Goal: Information Seeking & Learning: Check status

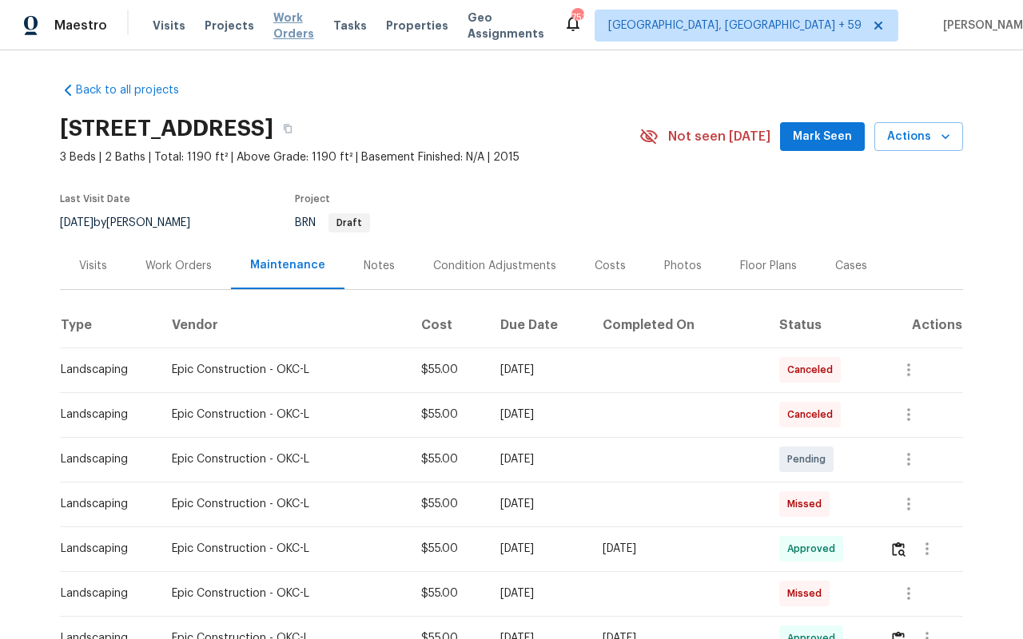
click at [302, 31] on span "Work Orders" at bounding box center [293, 26] width 41 height 32
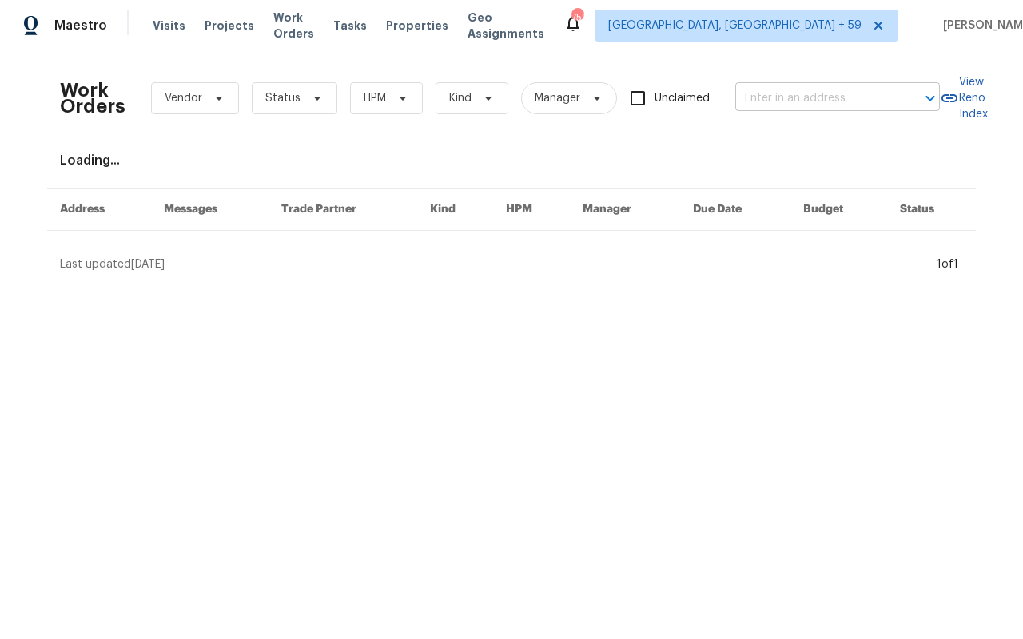
click at [833, 89] on input "text" at bounding box center [815, 98] width 160 height 25
paste input "[STREET_ADDRESS]"
type input "[STREET_ADDRESS]"
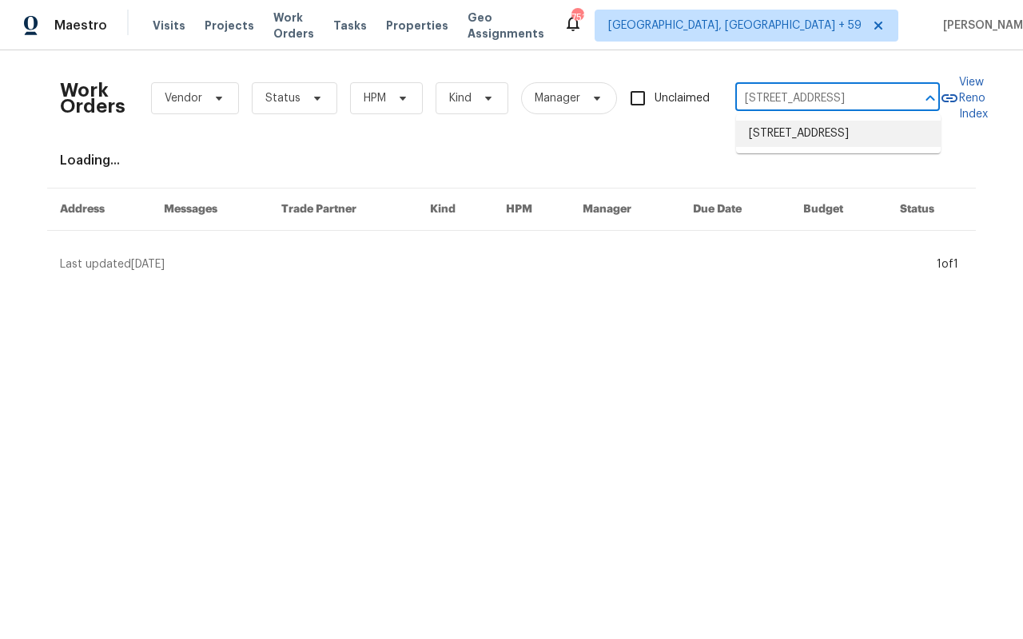
click at [804, 136] on li "[STREET_ADDRESS]" at bounding box center [838, 134] width 205 height 26
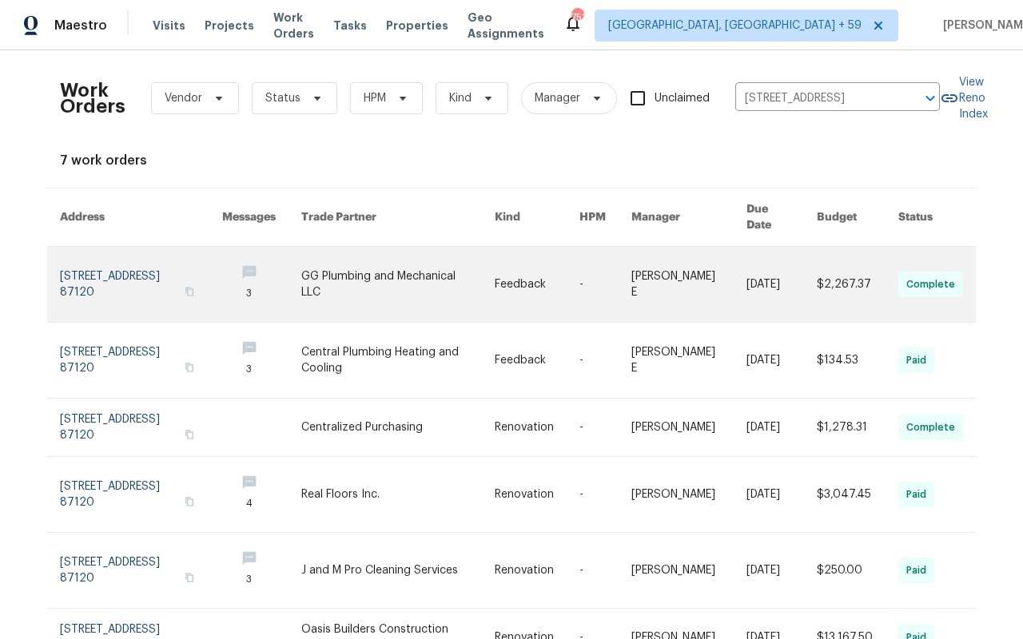
click at [109, 264] on link at bounding box center [141, 284] width 162 height 75
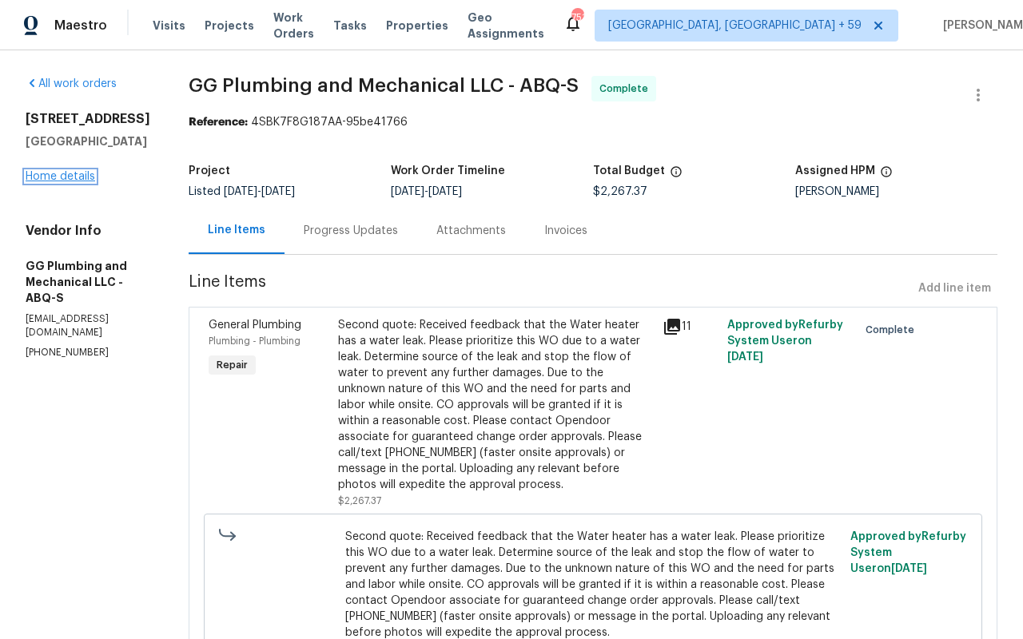
click at [66, 177] on link "Home details" at bounding box center [61, 176] width 70 height 11
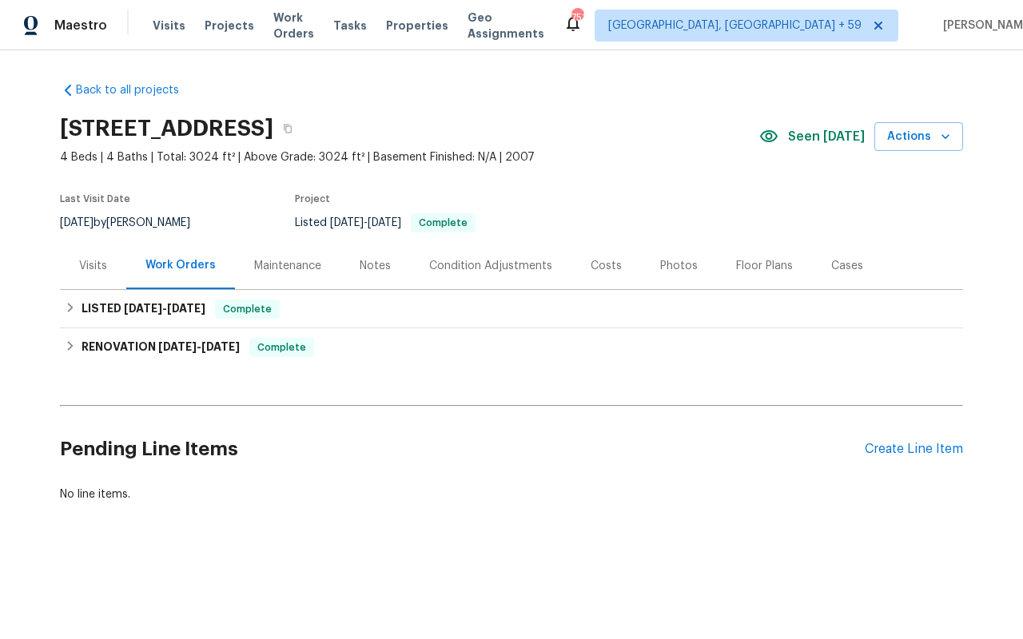
click at [344, 274] on div "Notes" at bounding box center [375, 265] width 70 height 47
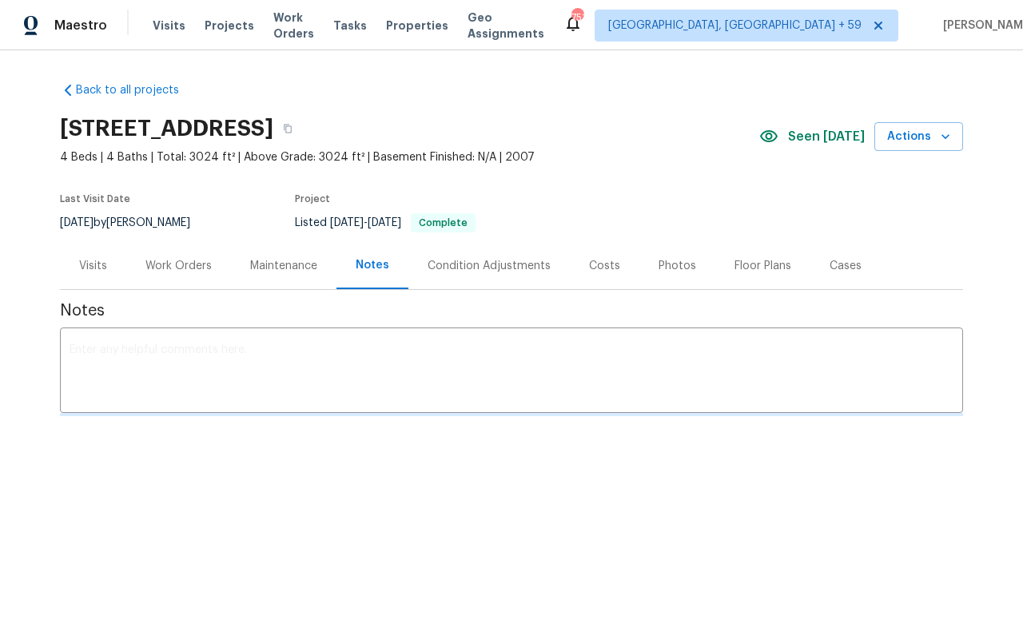
click at [300, 270] on div "Maintenance" at bounding box center [283, 266] width 67 height 16
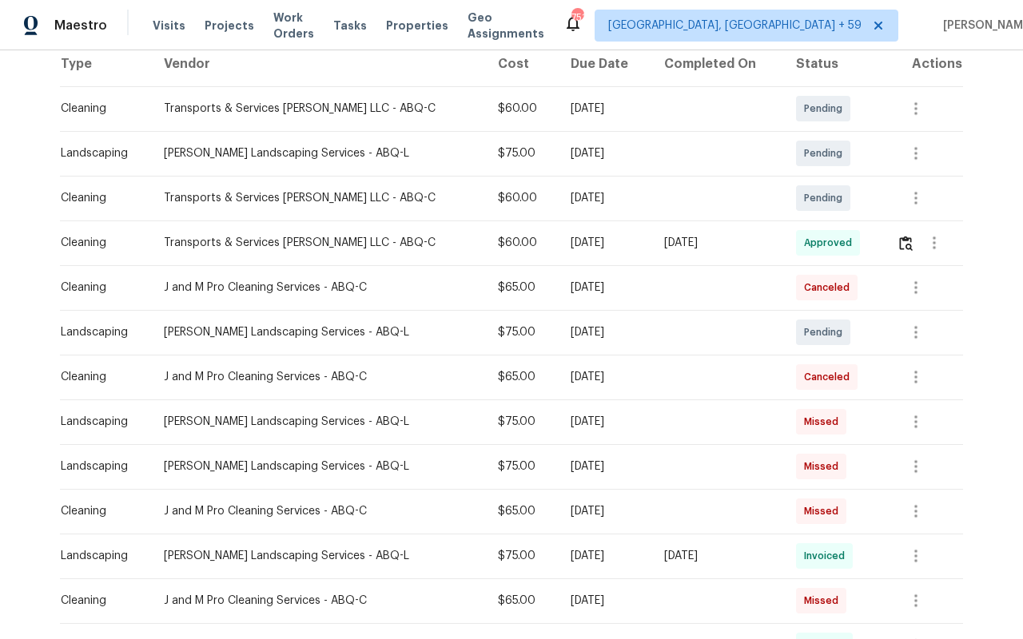
scroll to position [258, 0]
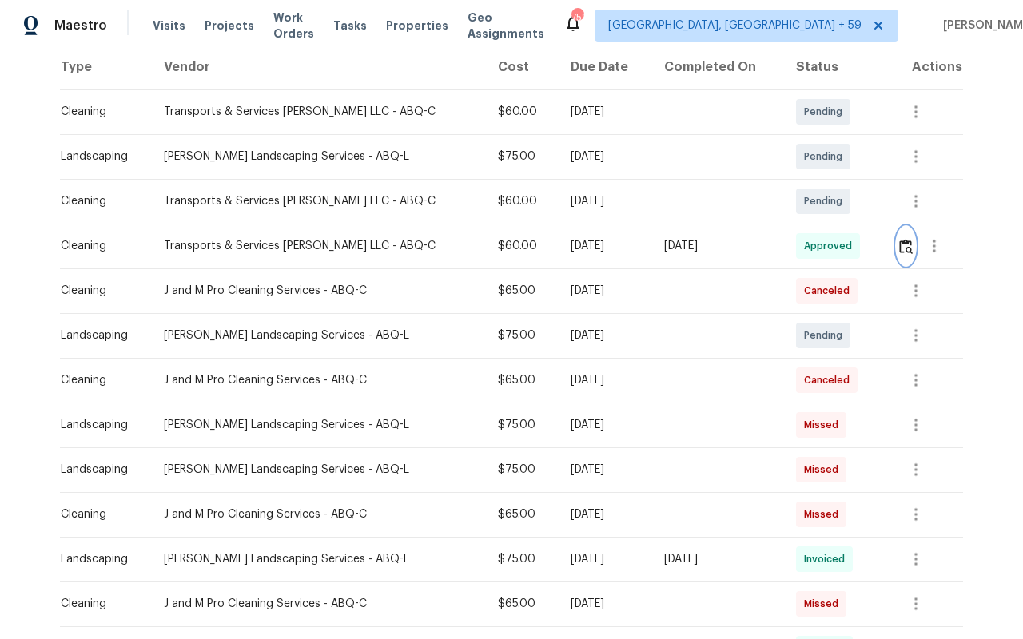
click at [911, 251] on button "button" at bounding box center [905, 246] width 18 height 38
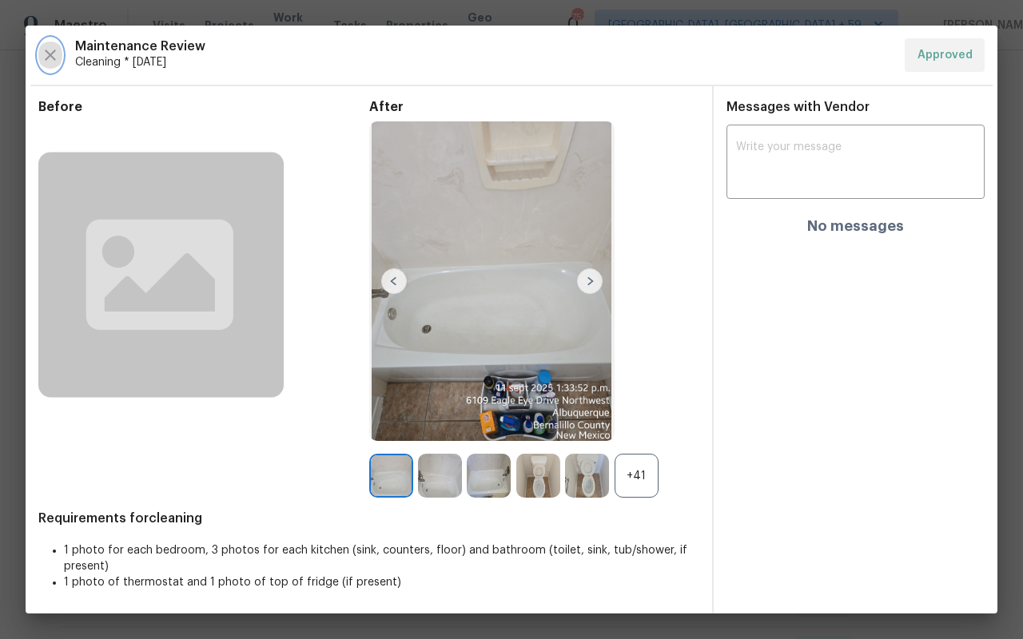
click at [46, 55] on icon "button" at bounding box center [50, 55] width 19 height 19
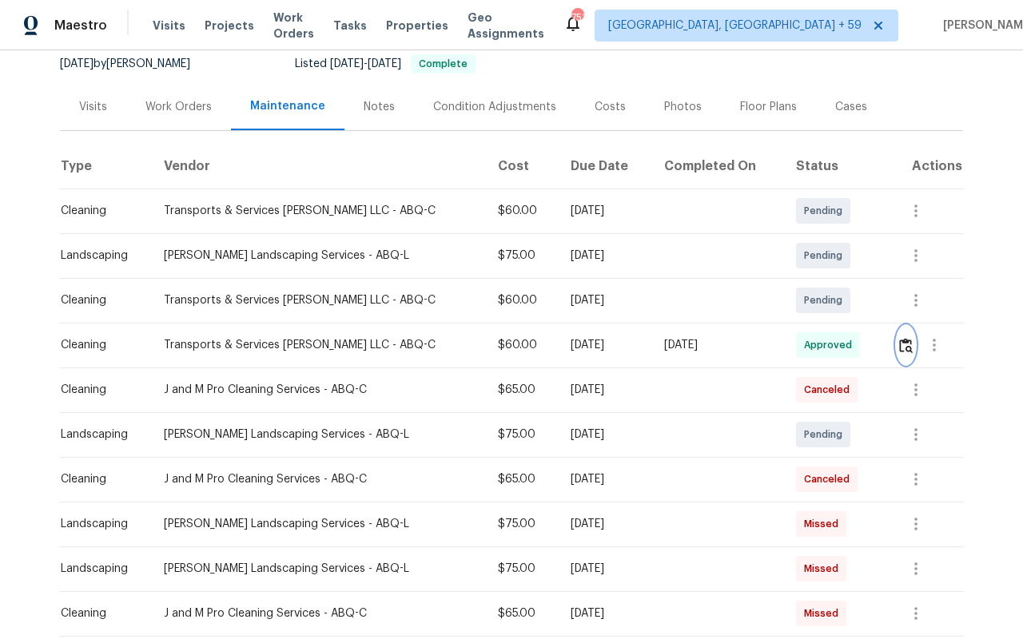
scroll to position [0, 0]
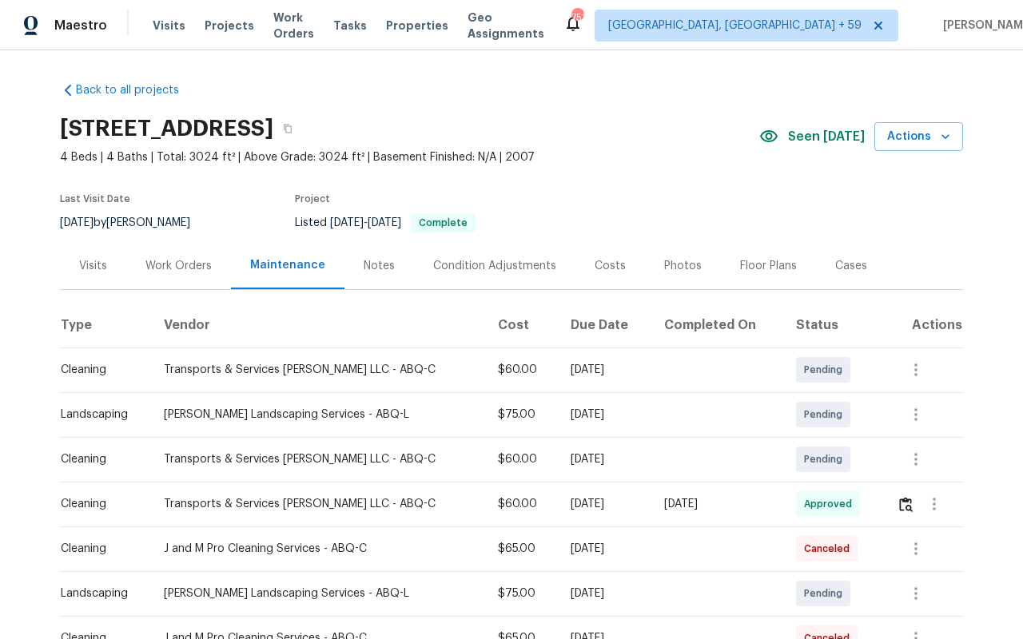
click at [121, 258] on div "Visits" at bounding box center [93, 265] width 66 height 47
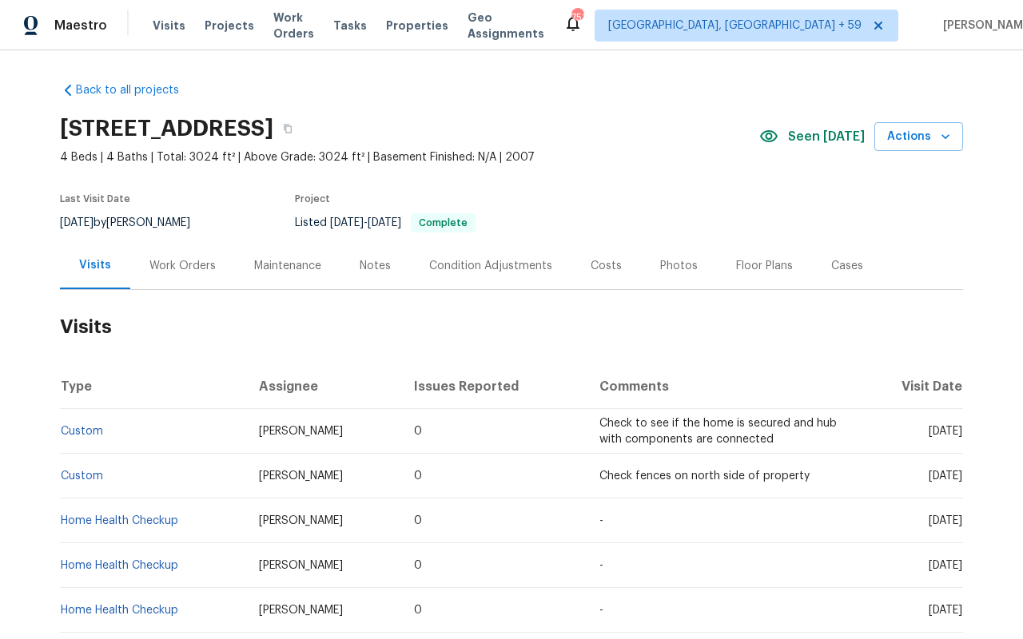
click at [153, 274] on div "Work Orders" at bounding box center [182, 265] width 105 height 47
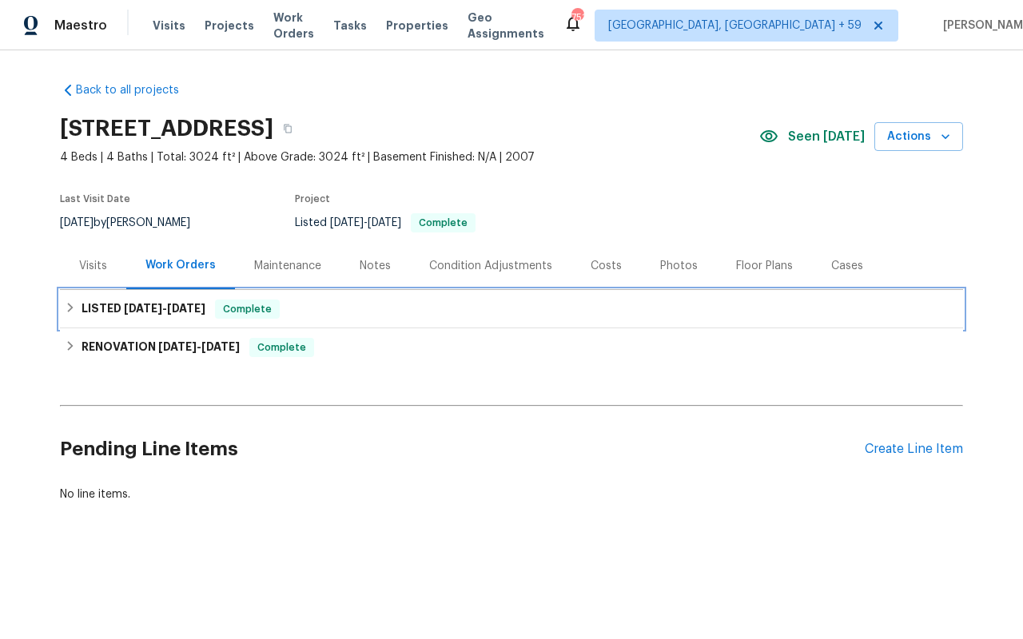
click at [102, 325] on div "LISTED [DATE] - [DATE] Complete" at bounding box center [511, 309] width 903 height 38
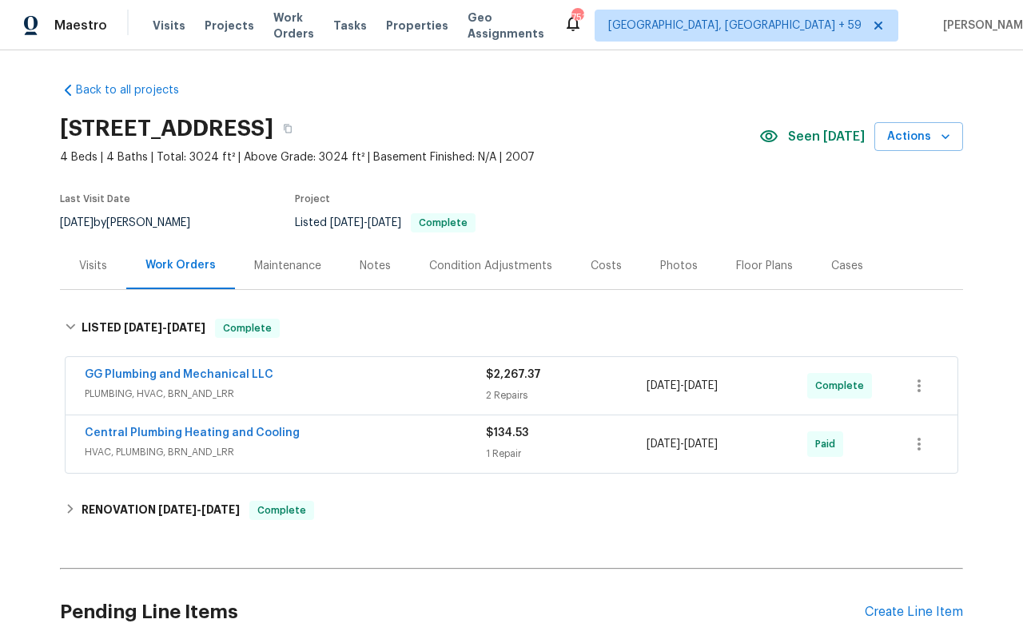
click at [51, 409] on div "Back to all projects [STREET_ADDRESS] 4 Beds | 4 Baths | Total: 3024 ft² | Abov…" at bounding box center [511, 344] width 1023 height 589
click at [306, 256] on div "Maintenance" at bounding box center [287, 265] width 105 height 47
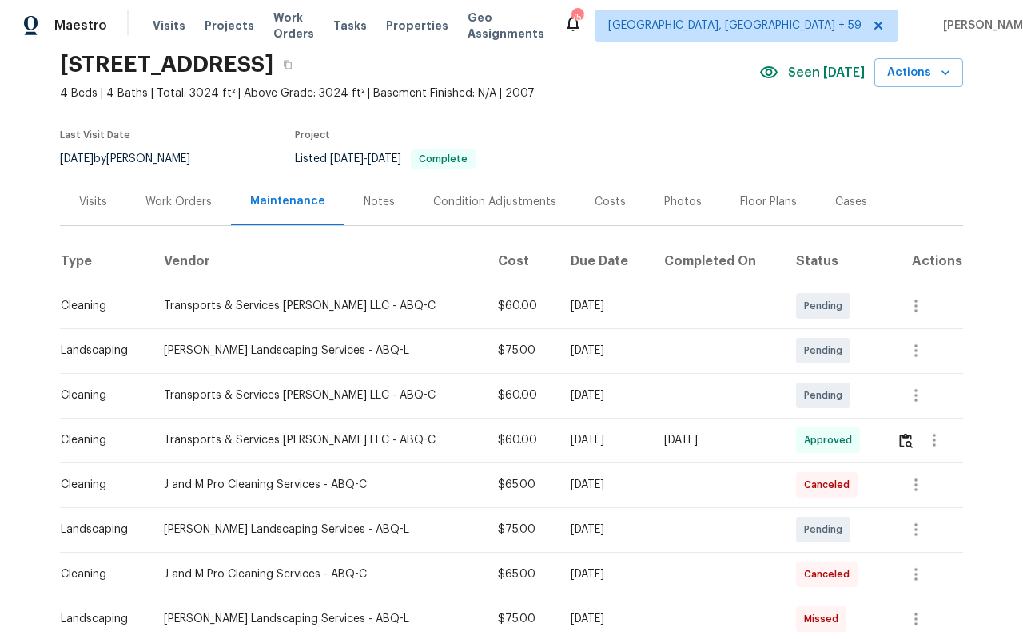
scroll to position [66, 0]
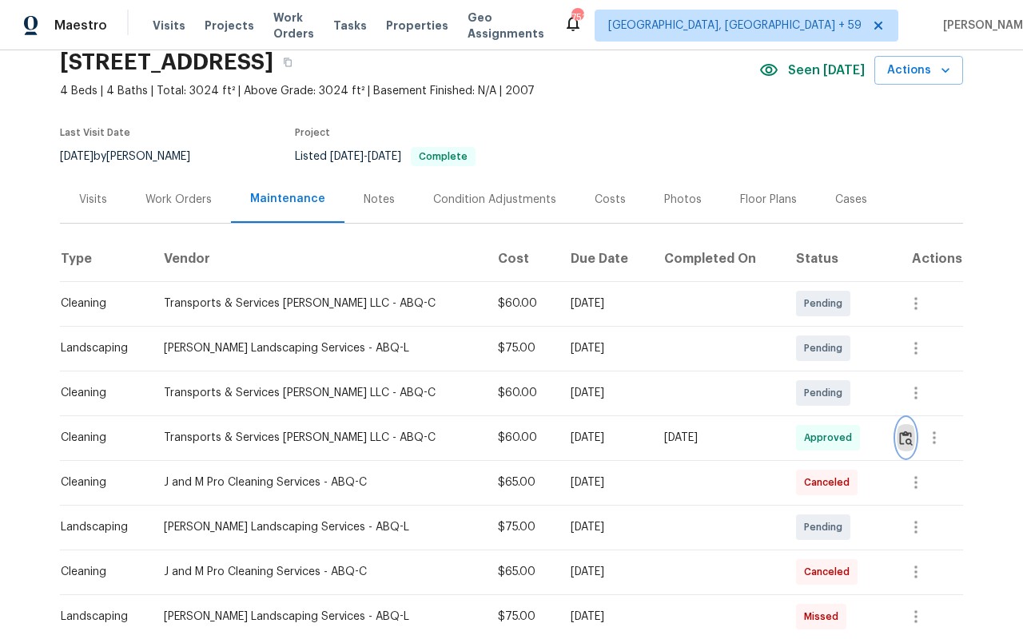
click at [912, 432] on button "button" at bounding box center [905, 438] width 18 height 38
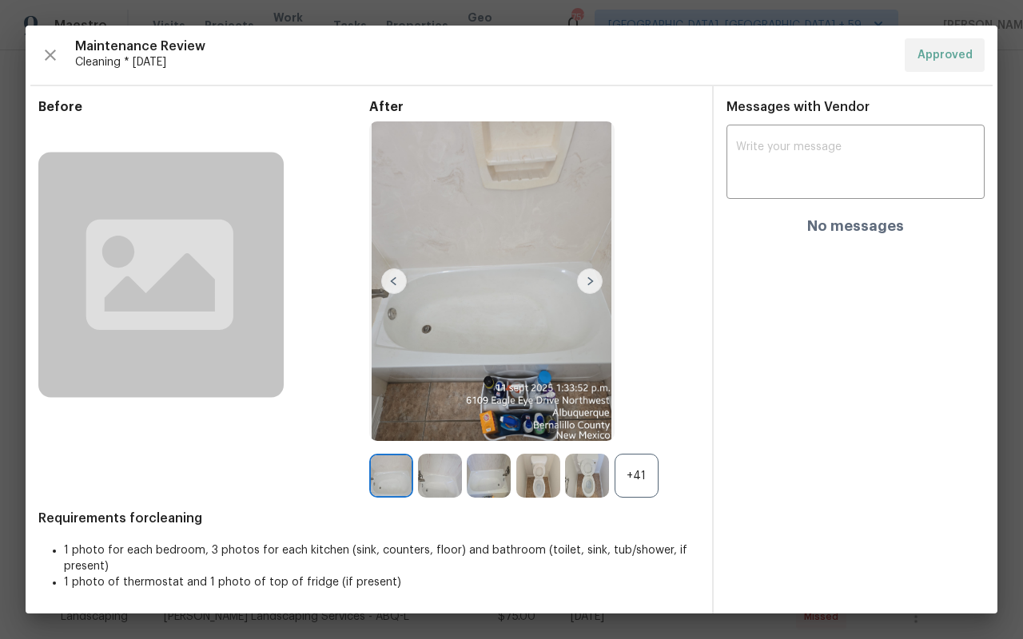
click at [433, 377] on img at bounding box center [491, 281] width 245 height 320
click at [603, 282] on img at bounding box center [491, 281] width 245 height 320
click at [593, 277] on img at bounding box center [590, 281] width 26 height 26
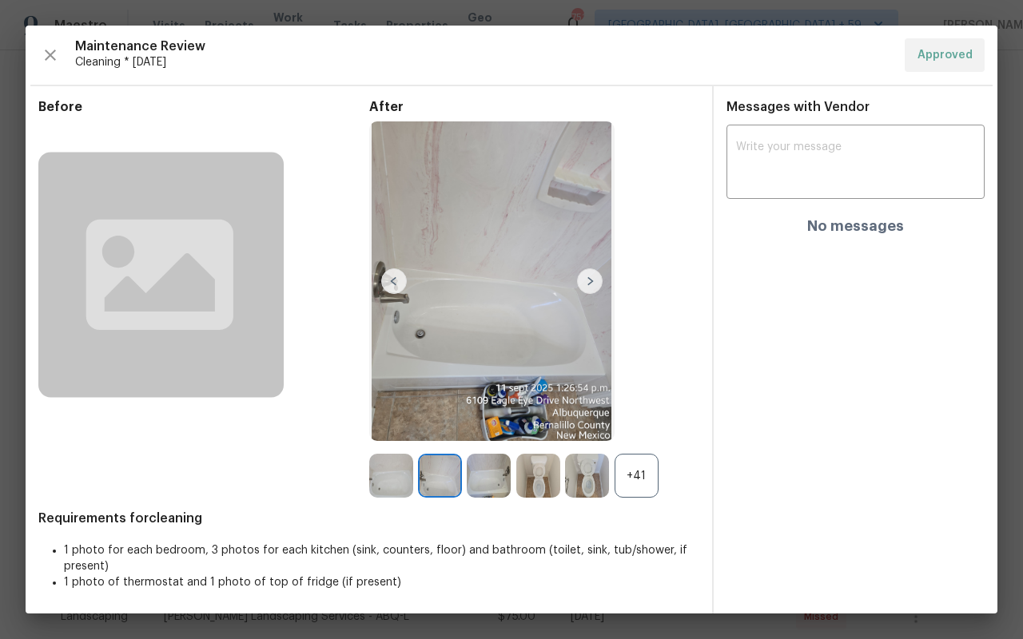
click at [593, 277] on img at bounding box center [590, 281] width 26 height 26
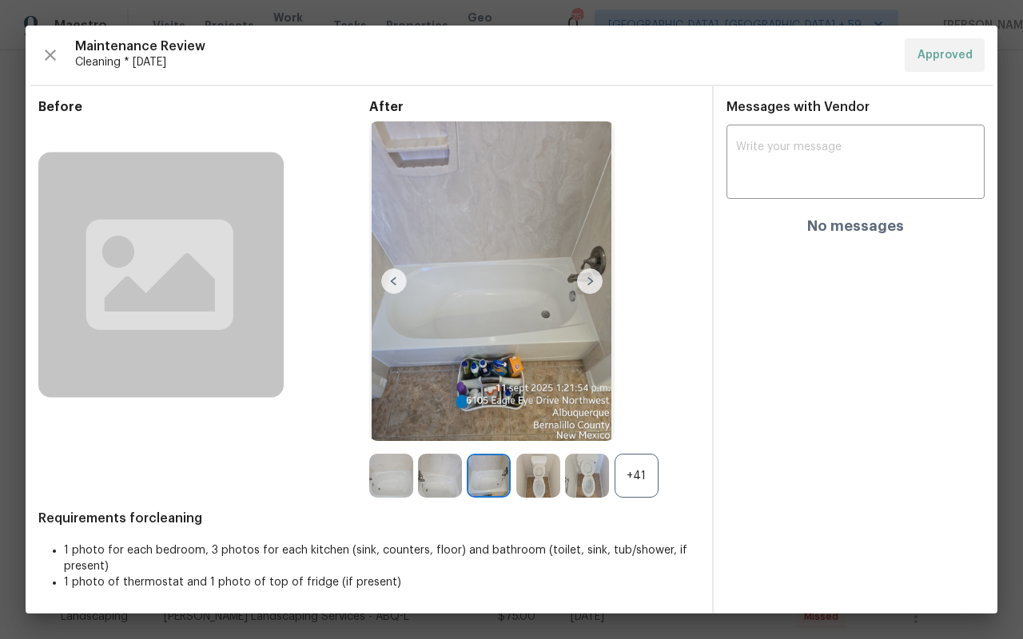
click at [593, 278] on img at bounding box center [590, 281] width 26 height 26
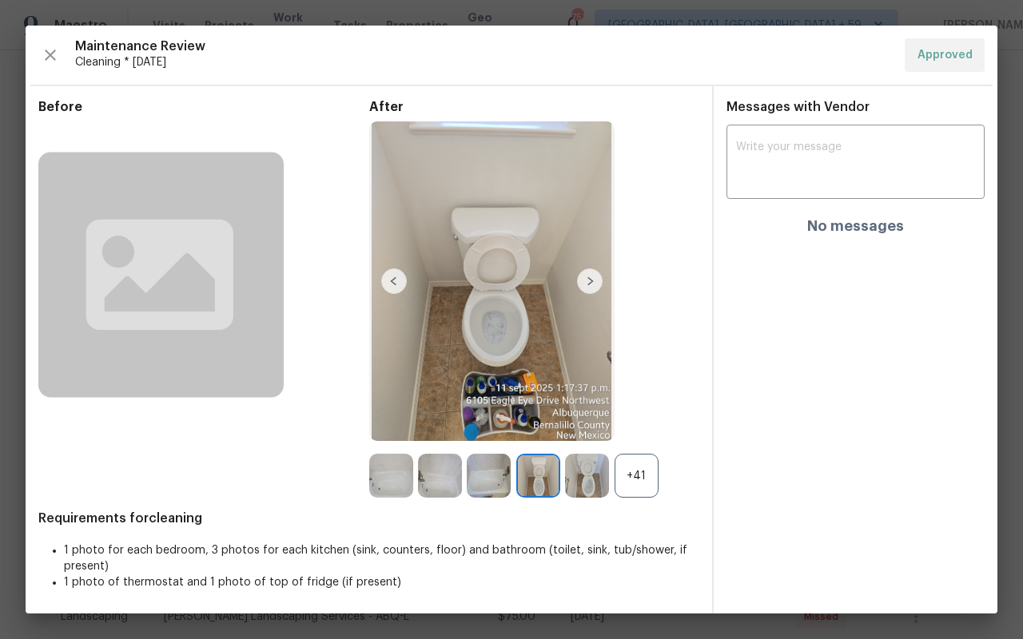
click at [593, 278] on img at bounding box center [590, 281] width 26 height 26
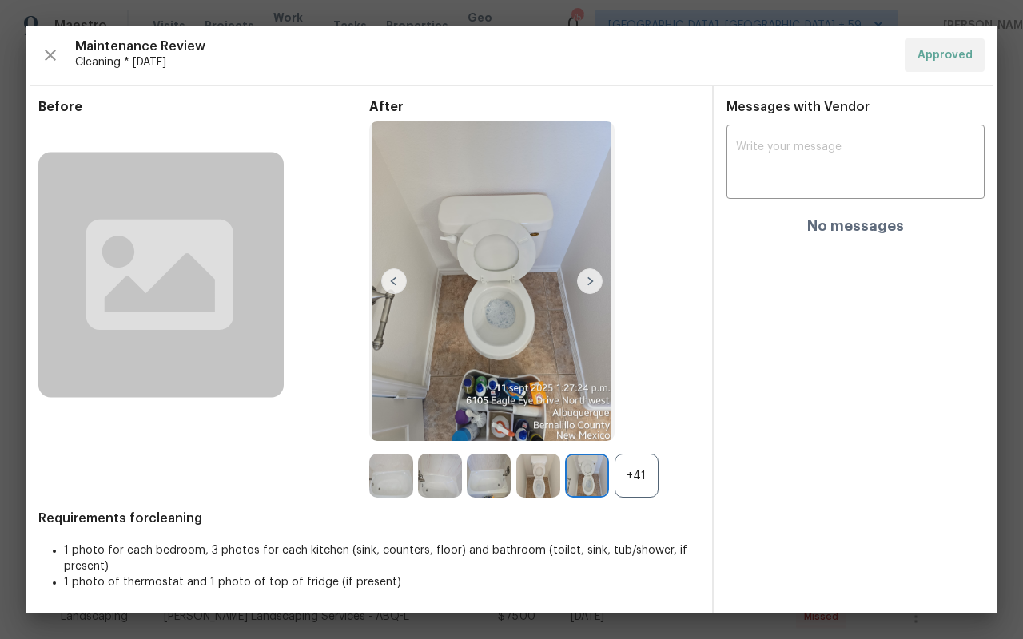
click at [593, 278] on img at bounding box center [590, 281] width 26 height 26
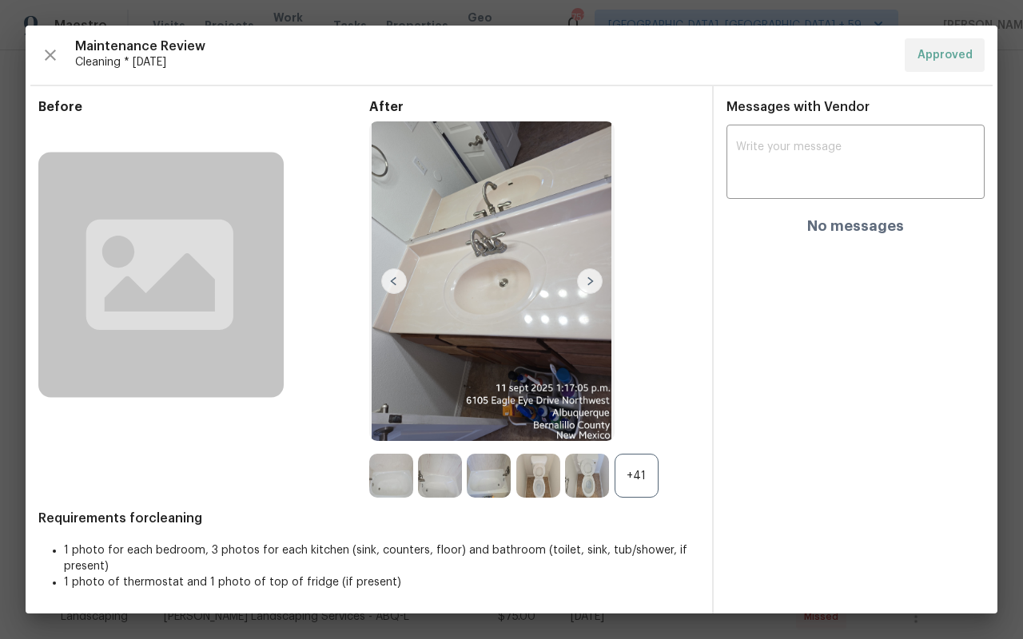
click at [593, 278] on img at bounding box center [590, 281] width 26 height 26
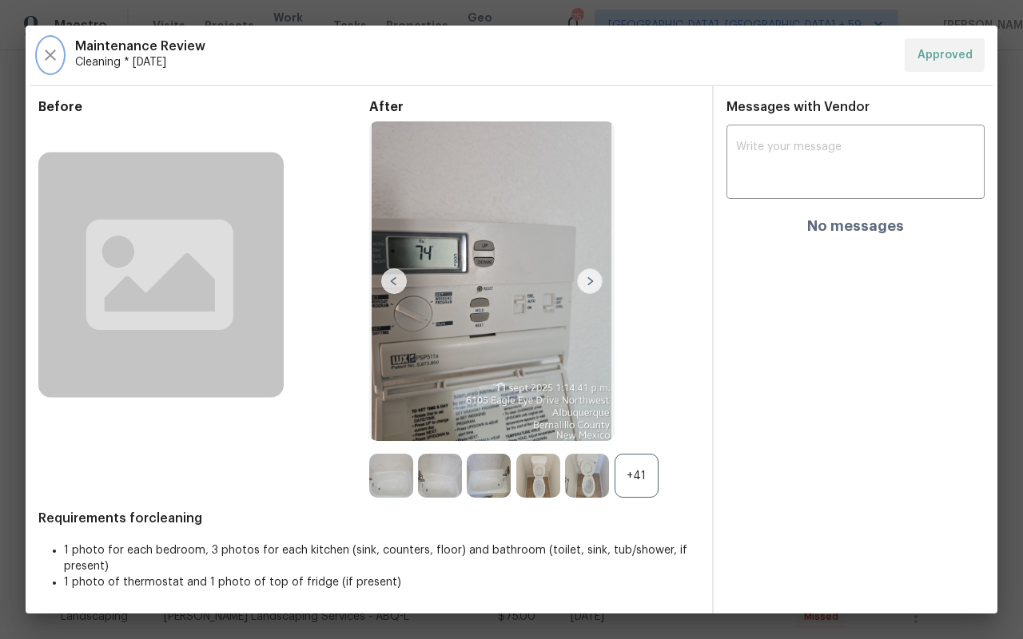
click at [42, 62] on icon "button" at bounding box center [50, 55] width 19 height 19
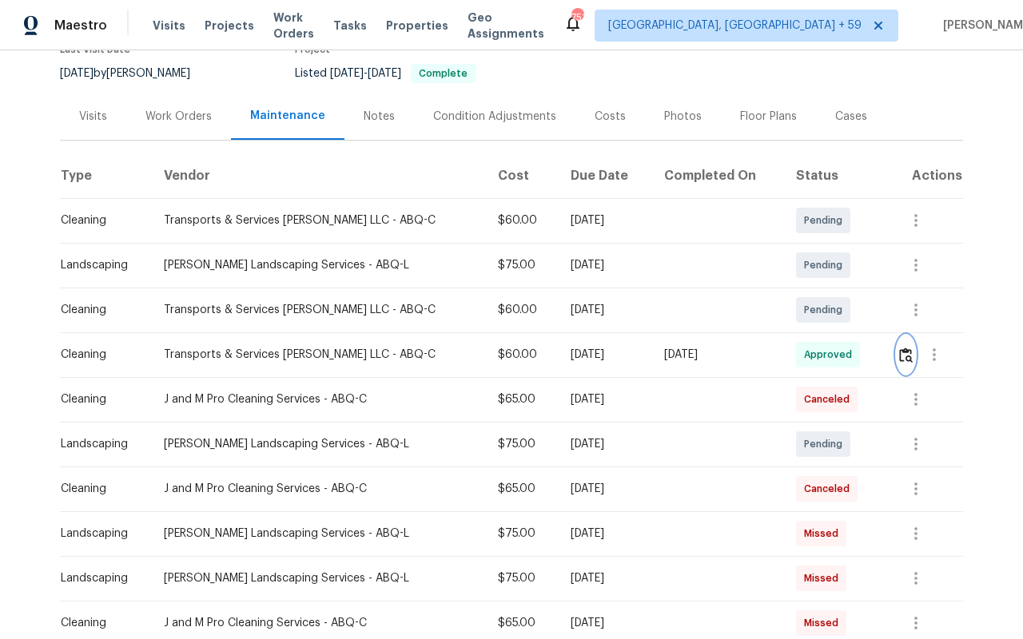
scroll to position [150, 0]
click at [0, 217] on div "Back to all projects [STREET_ADDRESS] 4 Beds | 4 Baths | Total: 3024 ft² | Abov…" at bounding box center [511, 344] width 1023 height 589
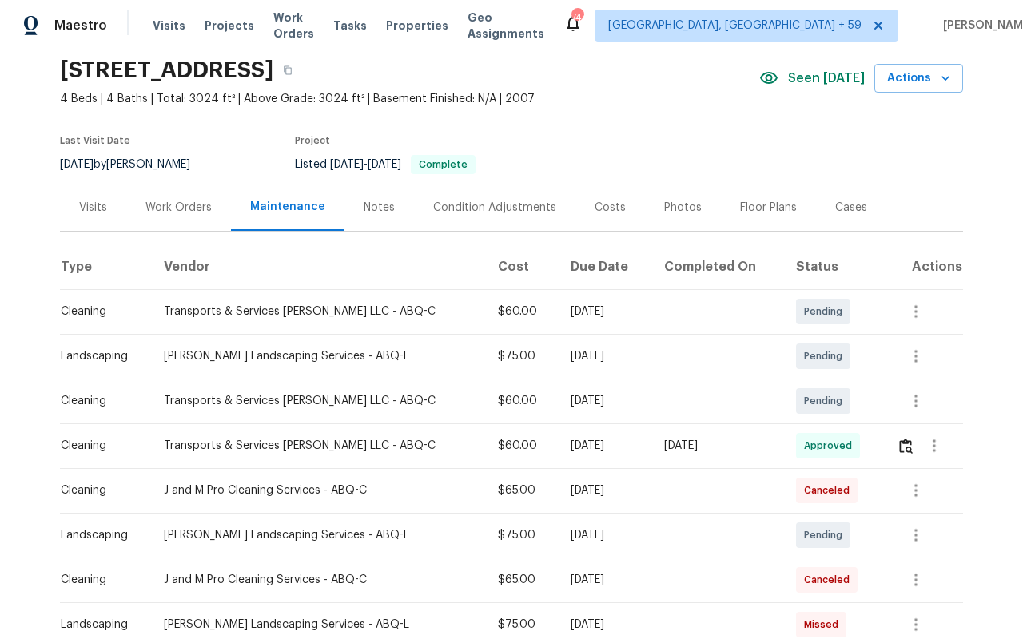
scroll to position [0, 0]
